Goal: Task Accomplishment & Management: Manage account settings

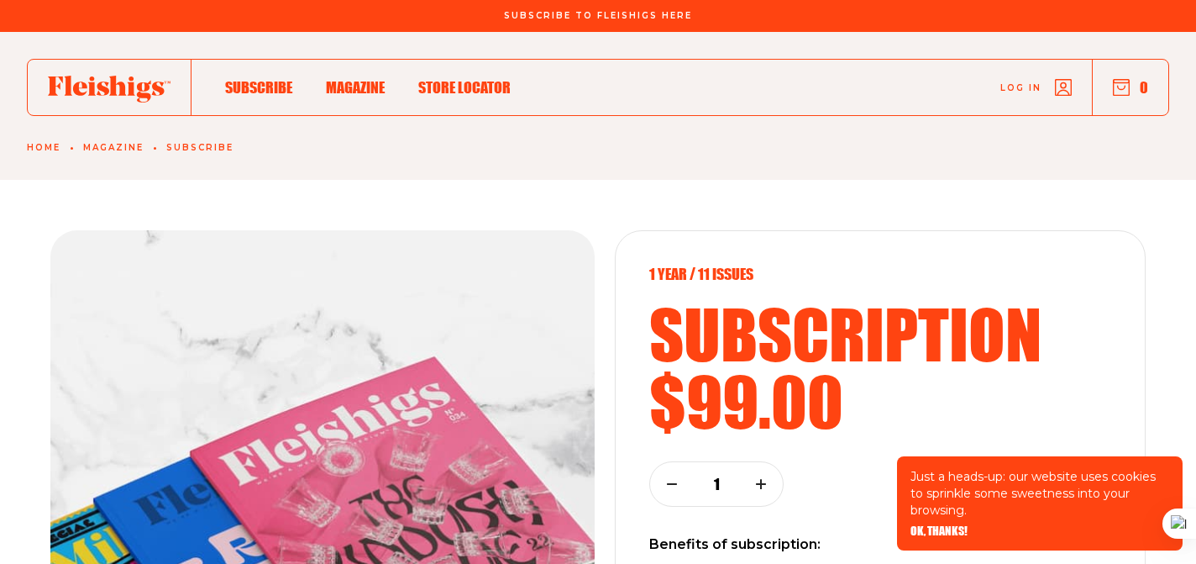
click at [1023, 80] on link "Log in" at bounding box center [1035, 87] width 71 height 17
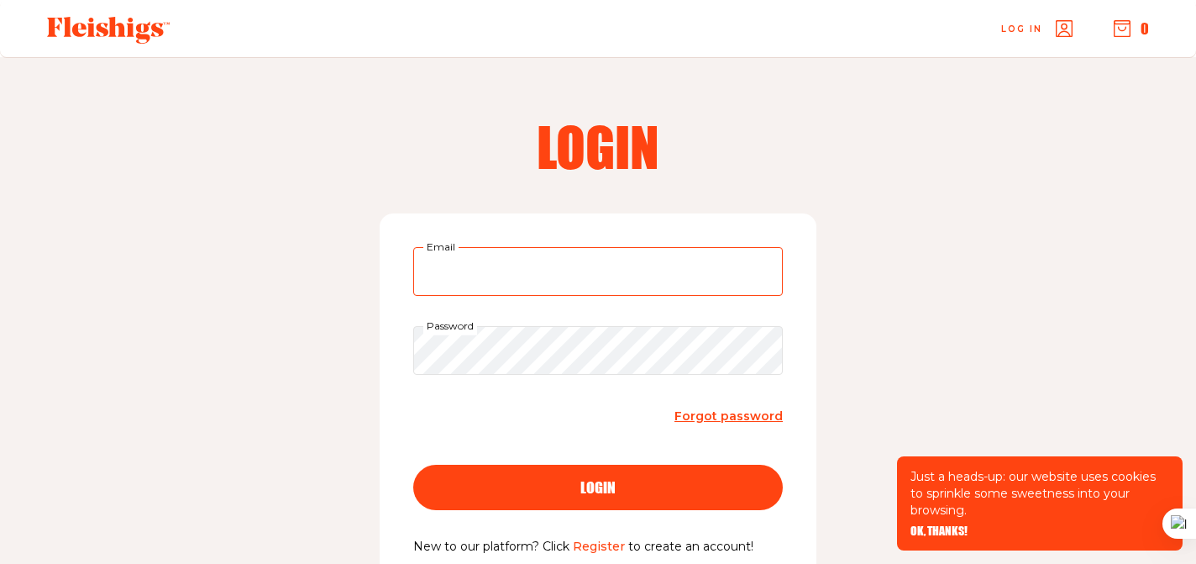
click at [445, 261] on input "Email" at bounding box center [598, 271] width 370 height 49
type input "kayladablin@gmail.com"
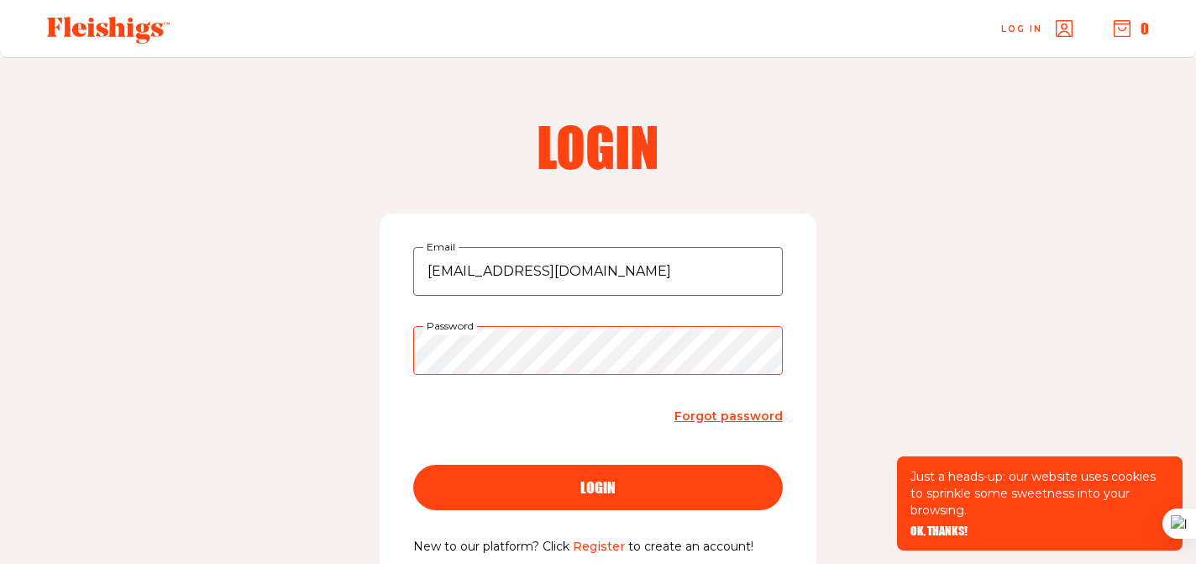
click at [413, 464] on button "login" at bounding box center [598, 486] width 370 height 45
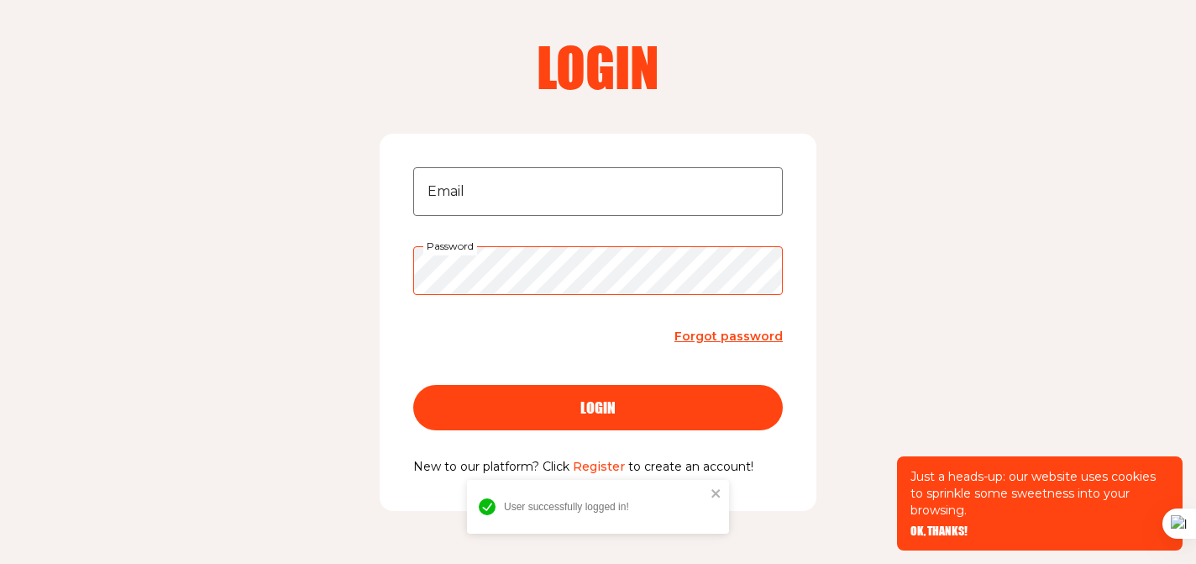
scroll to position [81, 0]
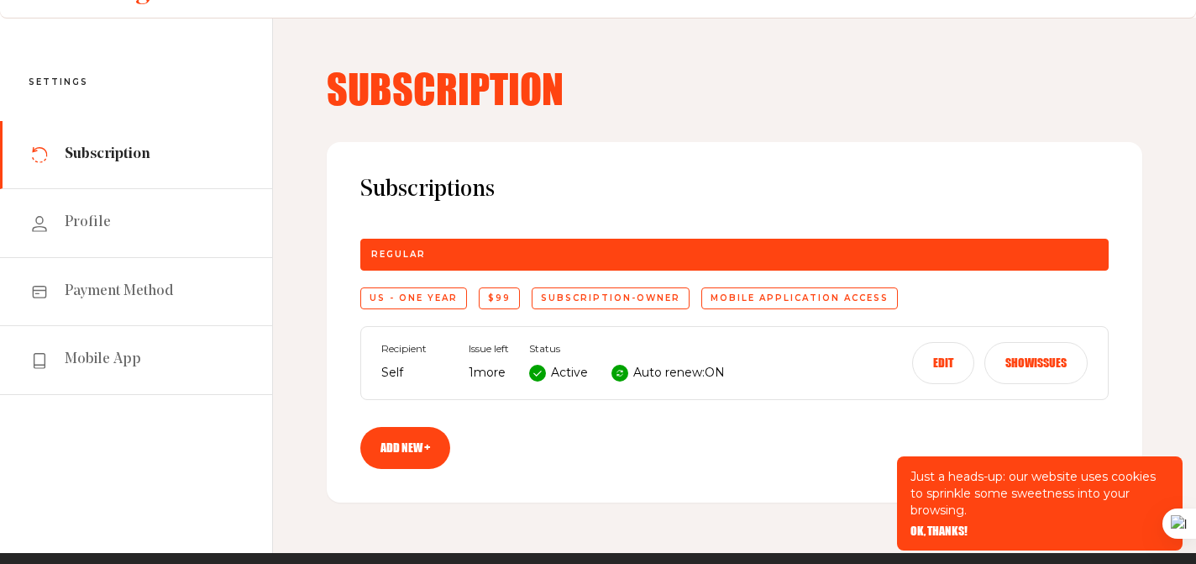
scroll to position [55, 0]
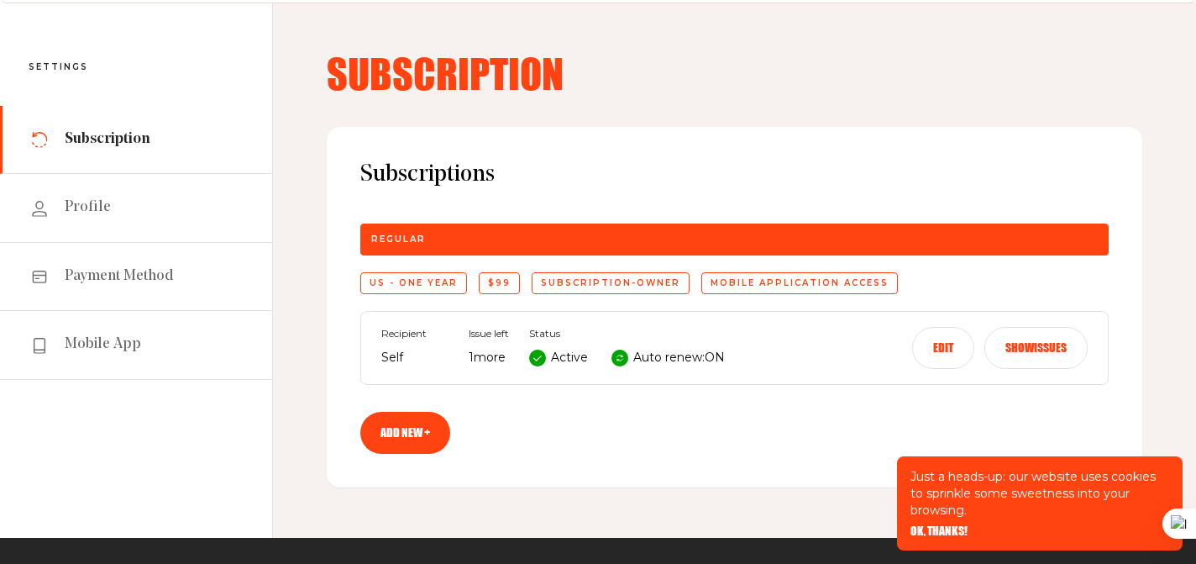
click at [939, 338] on button "Edit" at bounding box center [943, 348] width 62 height 42
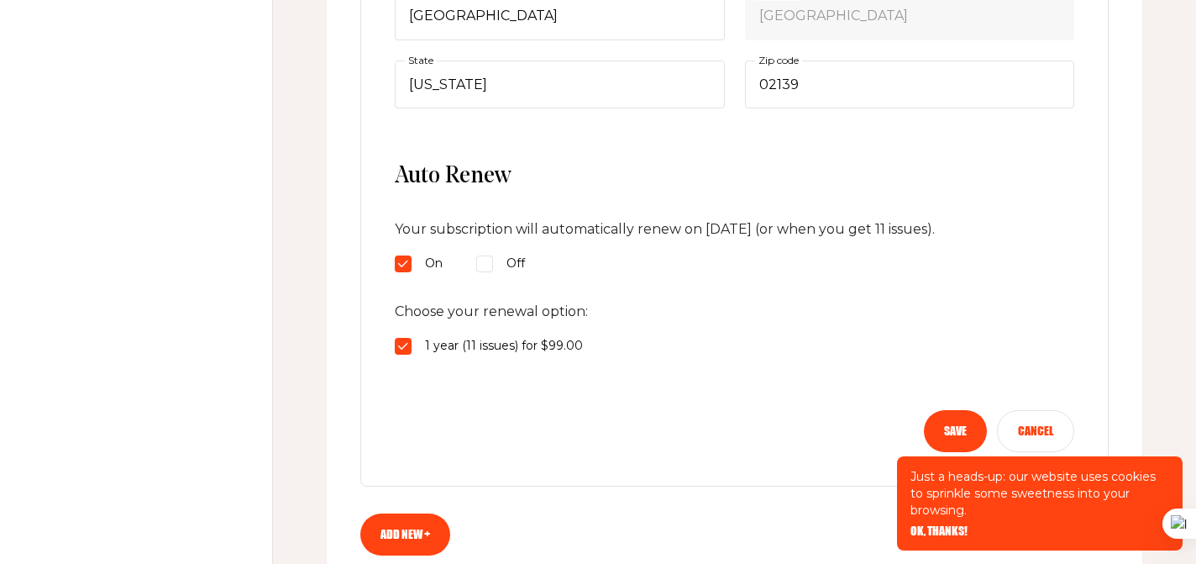
scroll to position [749, 0]
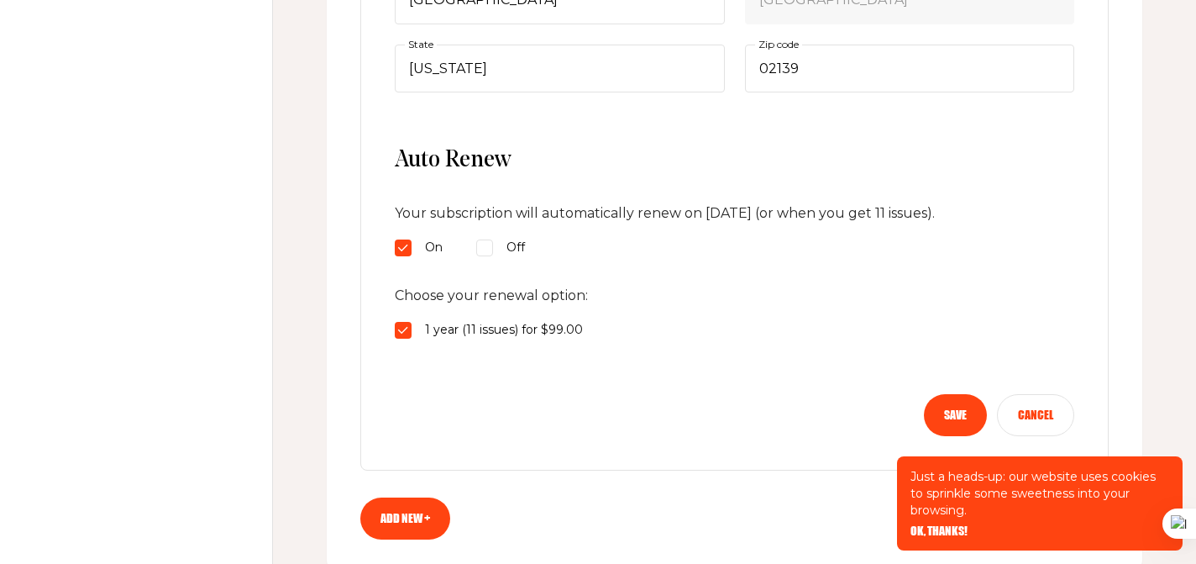
click at [412, 247] on input "Off" at bounding box center [403, 247] width 17 height 17
radio input "true"
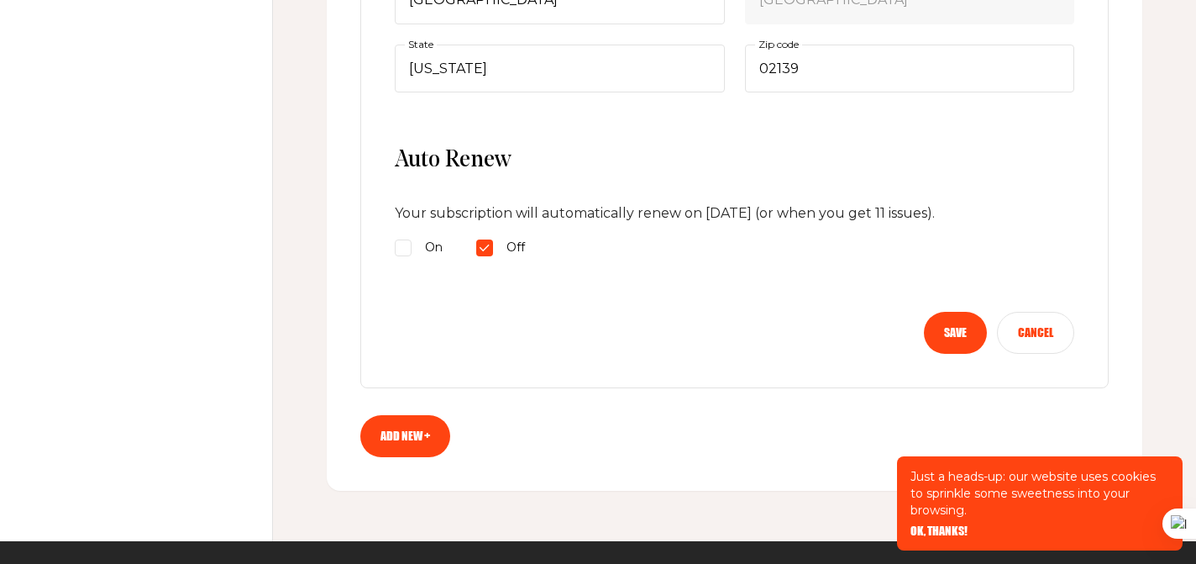
click at [412, 248] on input "Off" at bounding box center [403, 247] width 17 height 17
click at [415, 255] on div "On" at bounding box center [419, 248] width 48 height 20
click at [412, 255] on input "On" at bounding box center [403, 247] width 17 height 17
radio input "true"
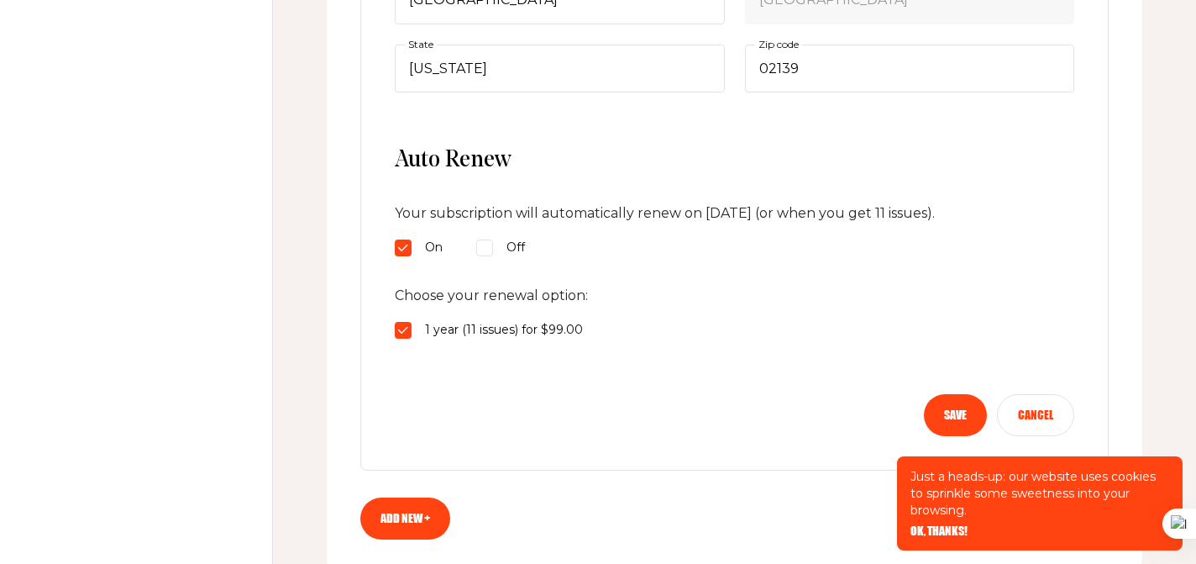
click at [399, 334] on input "1 year (11 issues) for $99.00" at bounding box center [403, 330] width 17 height 17
click at [400, 332] on input "1 year (11 issues) for $99.00" at bounding box center [403, 330] width 17 height 17
click at [412, 252] on input "Off" at bounding box center [403, 247] width 17 height 17
radio input "true"
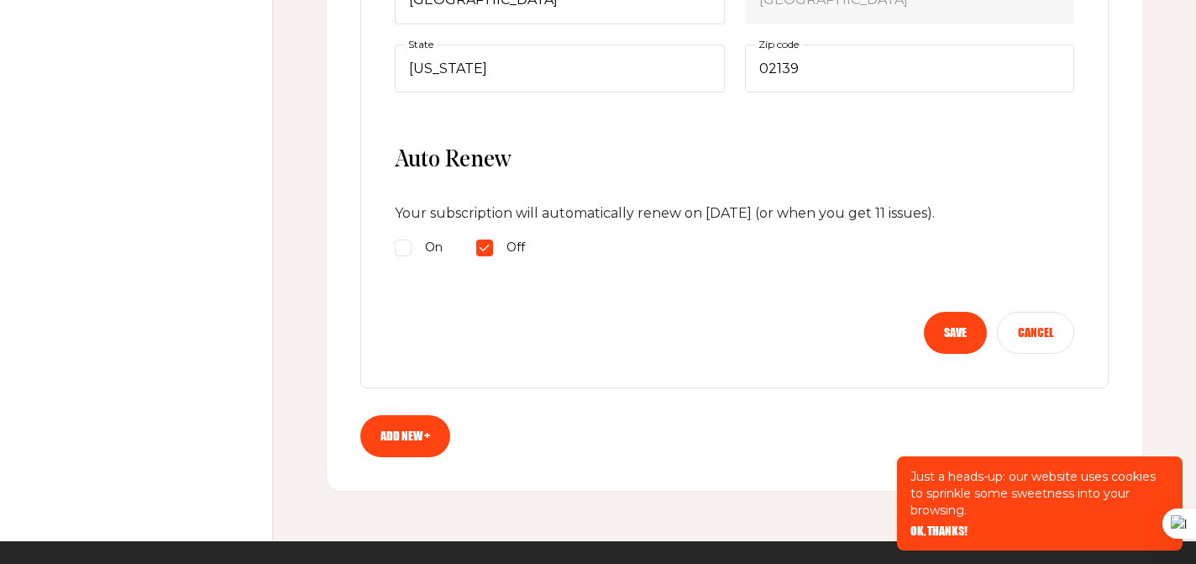
click at [951, 340] on button "Save" at bounding box center [955, 333] width 63 height 42
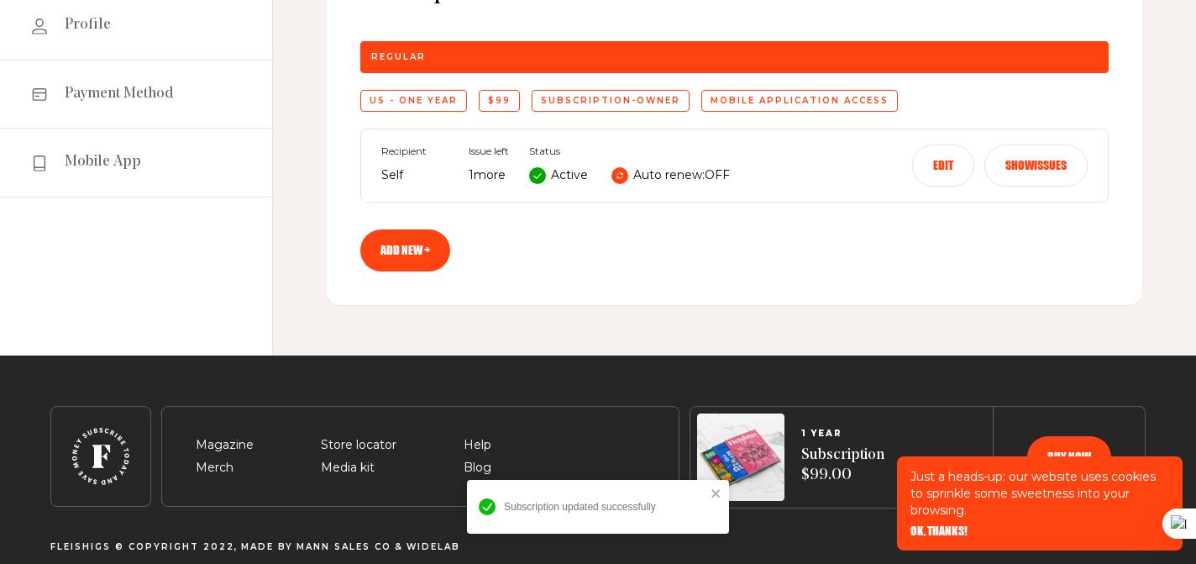
scroll to position [230, 0]
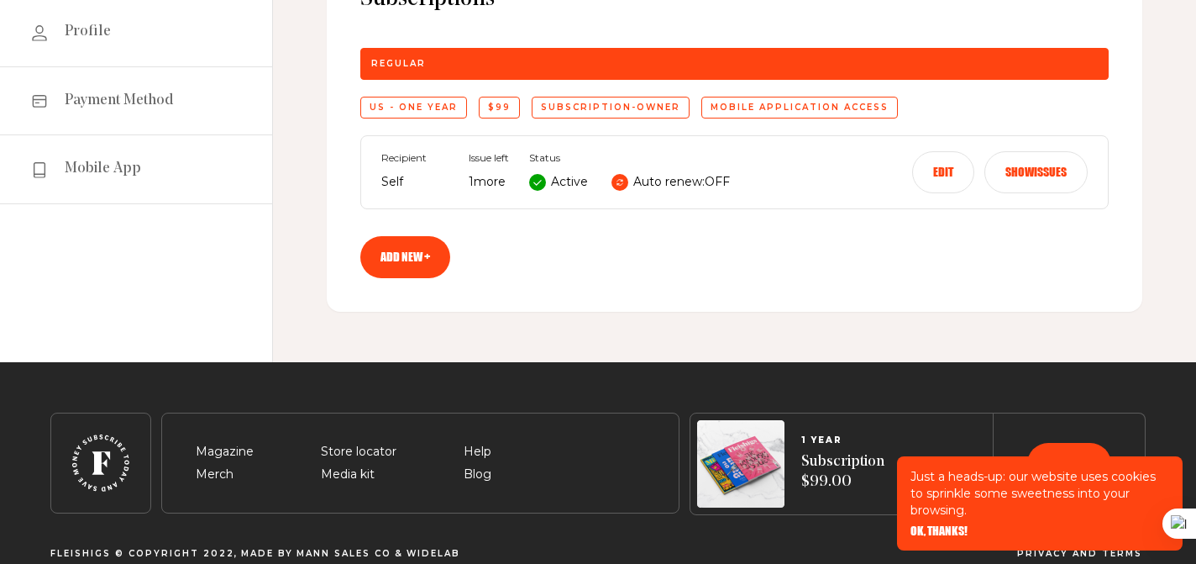
click at [1030, 175] on button "Show issues" at bounding box center [1035, 172] width 103 height 42
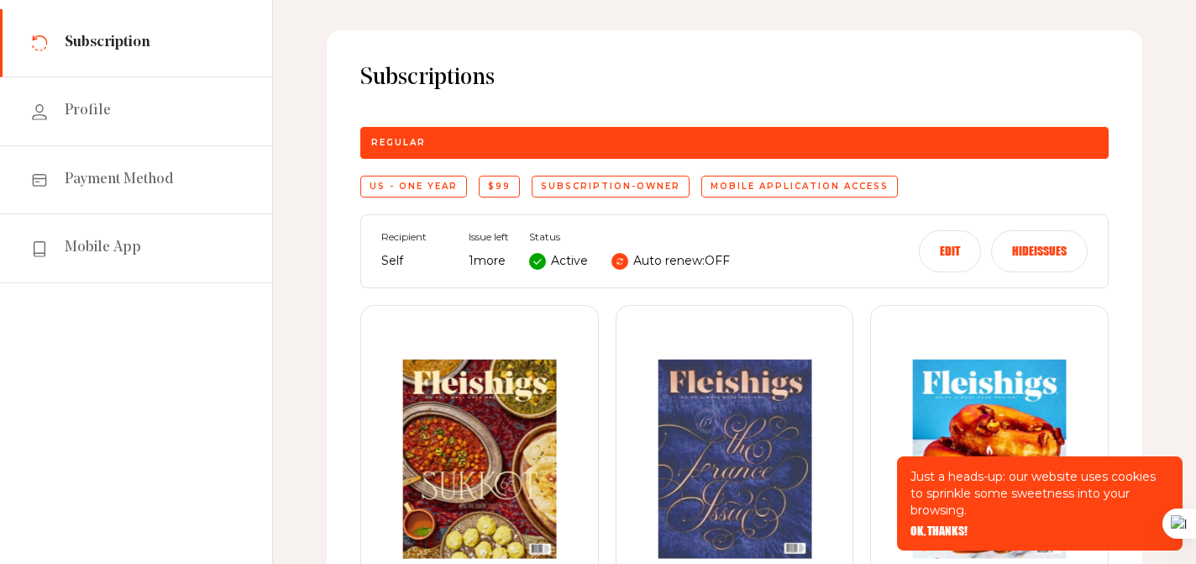
scroll to position [0, 0]
